Goal: Task Accomplishment & Management: Use online tool/utility

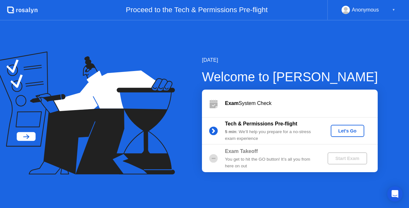
click at [354, 131] on div "Let's Go" at bounding box center [347, 130] width 28 height 5
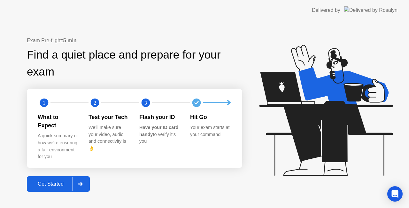
click at [56, 176] on button "Get Started" at bounding box center [58, 183] width 63 height 15
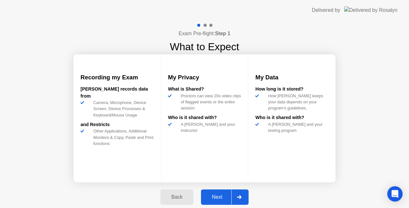
click at [219, 197] on div "Next" at bounding box center [217, 197] width 28 height 6
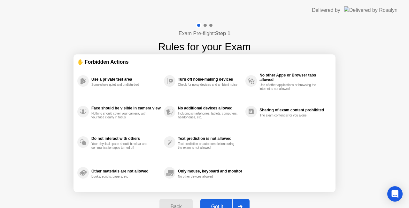
click at [217, 204] on div "Got it" at bounding box center [217, 206] width 30 height 6
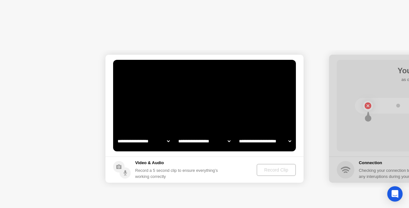
select select "**********"
select select "*******"
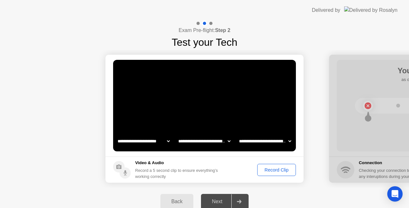
click at [279, 167] on div "Record Clip" at bounding box center [276, 169] width 34 height 5
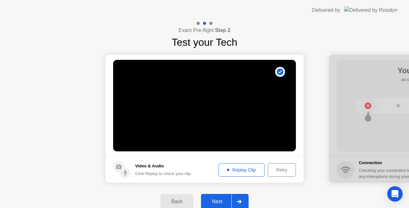
click at [251, 171] on div "Replay Clip" at bounding box center [242, 169] width 42 height 5
click at [214, 201] on div "Next" at bounding box center [217, 201] width 28 height 6
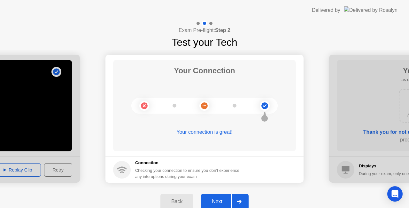
click at [217, 200] on div "Next" at bounding box center [217, 201] width 28 height 6
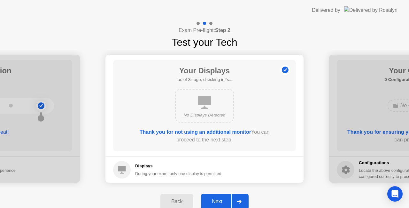
click at [215, 202] on div "Next" at bounding box center [217, 201] width 28 height 6
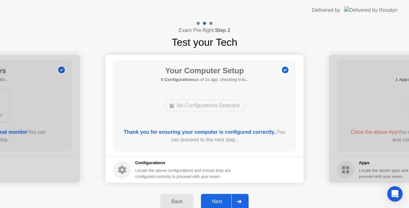
click at [215, 202] on div "Next" at bounding box center [217, 201] width 28 height 6
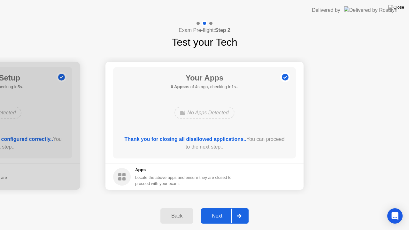
click at [218, 207] on div "Next" at bounding box center [217, 216] width 28 height 6
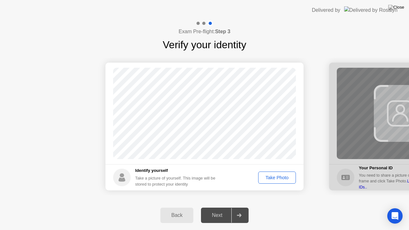
click at [280, 178] on div "Take Photo" at bounding box center [276, 177] width 33 height 5
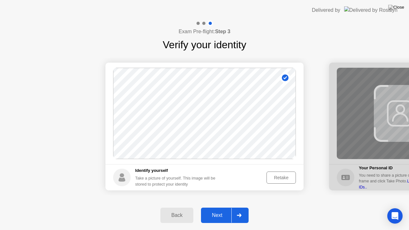
click at [218, 207] on div "Next" at bounding box center [217, 215] width 28 height 6
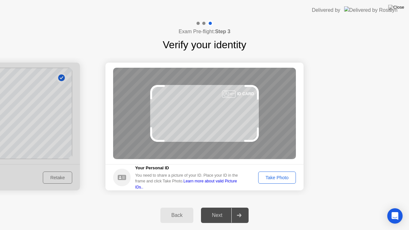
click at [276, 178] on div "Take Photo" at bounding box center [276, 177] width 33 height 5
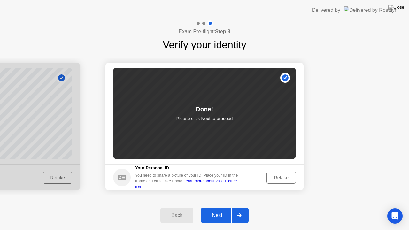
click at [218, 207] on div "Next" at bounding box center [217, 215] width 28 height 6
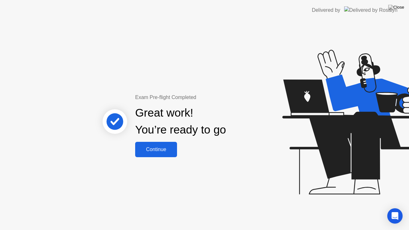
click at [151, 150] on div "Continue" at bounding box center [156, 150] width 38 height 6
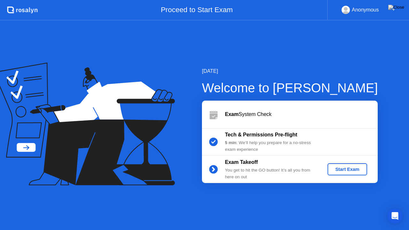
click at [340, 168] on div "Start Exam" at bounding box center [347, 169] width 34 height 5
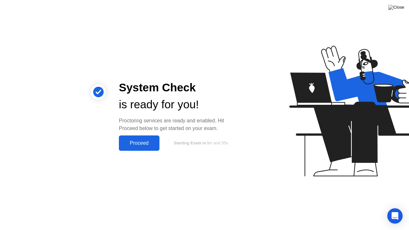
click at [141, 142] on div "Proceed" at bounding box center [139, 143] width 37 height 6
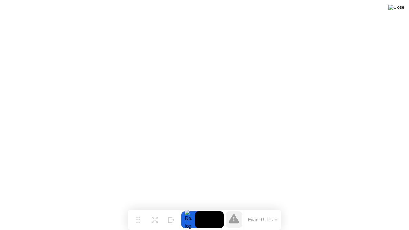
click at [400, 8] on img at bounding box center [396, 7] width 16 height 5
drag, startPoint x: 191, startPoint y: 125, endPoint x: 228, endPoint y: 127, distance: 37.4
click at [278, 207] on button "Exam Rules" at bounding box center [263, 220] width 34 height 6
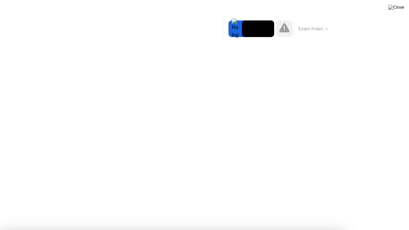
click at [322, 29] on button "Exam Rules" at bounding box center [313, 29] width 34 height 6
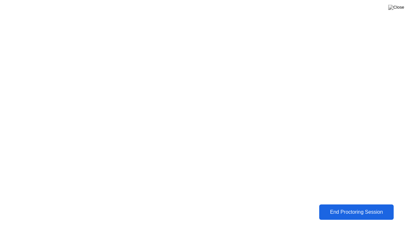
click at [362, 207] on div "End Proctoring Session" at bounding box center [356, 212] width 71 height 6
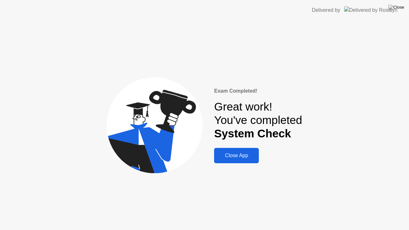
click at [233, 158] on div "Close App" at bounding box center [236, 156] width 41 height 6
